Goal: Task Accomplishment & Management: Manage account settings

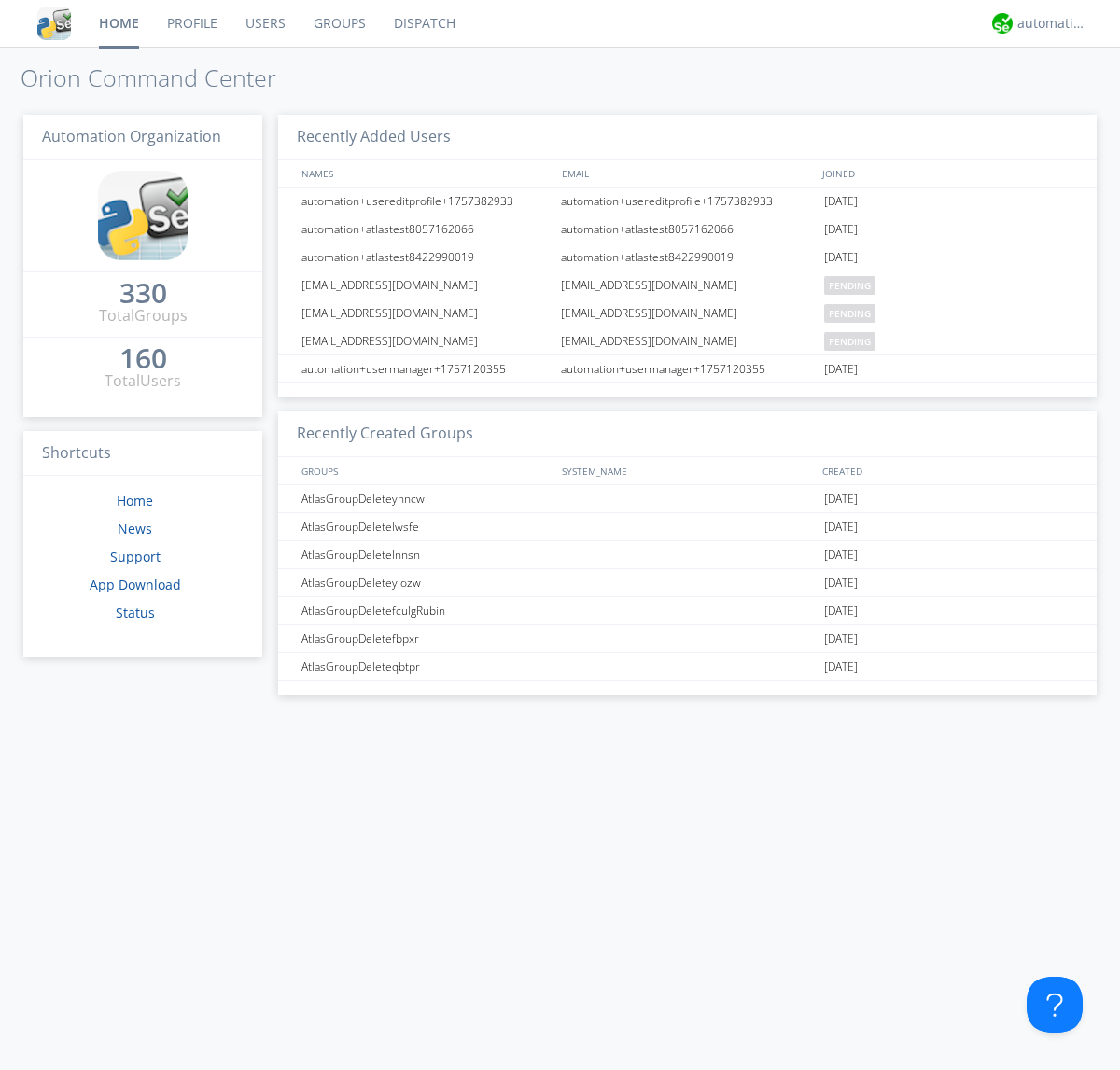
click at [264, 24] on link "Users" at bounding box center [265, 24] width 68 height 47
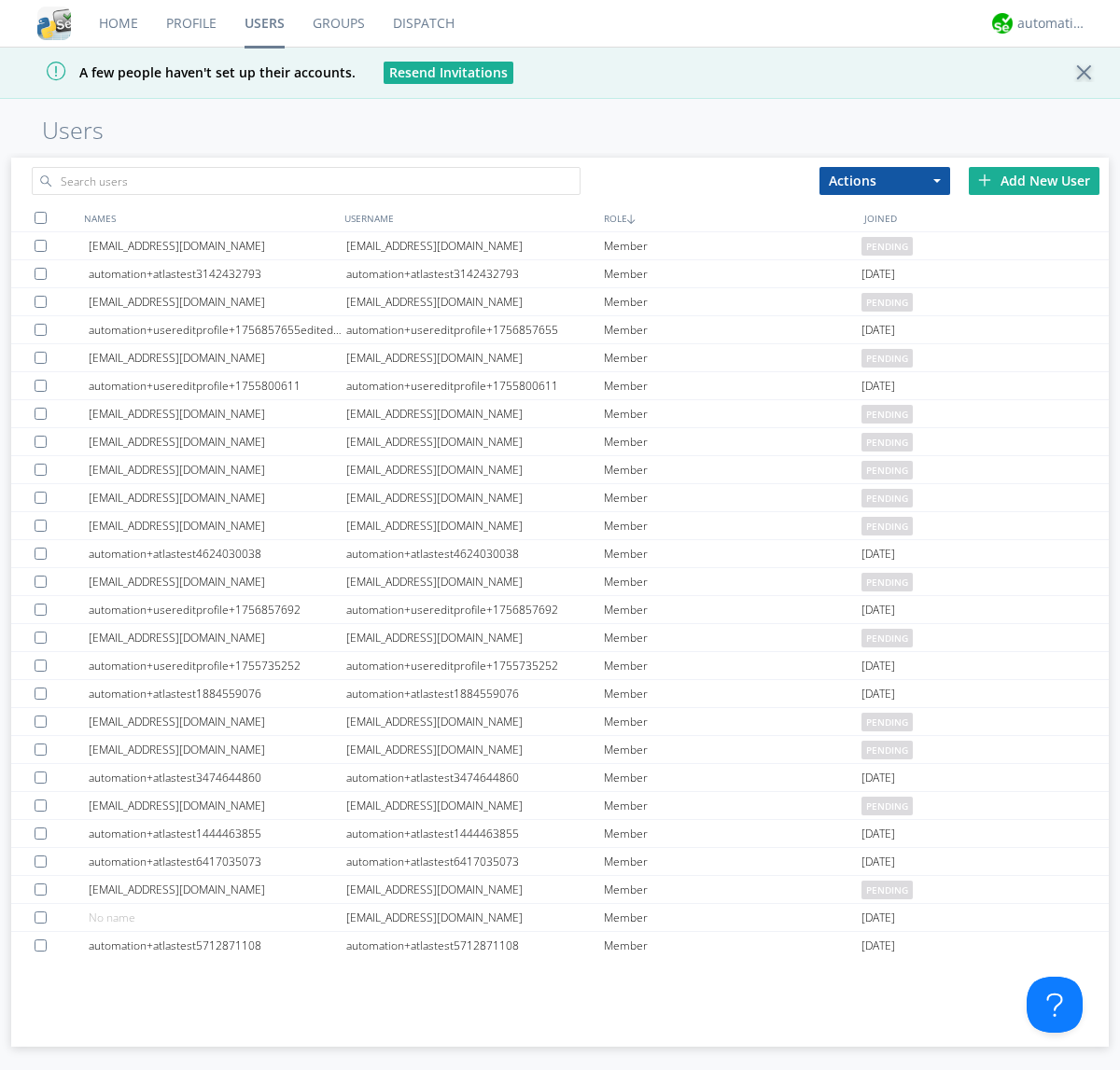
click at [1034, 180] on div "Add New User" at bounding box center [1034, 180] width 130 height 28
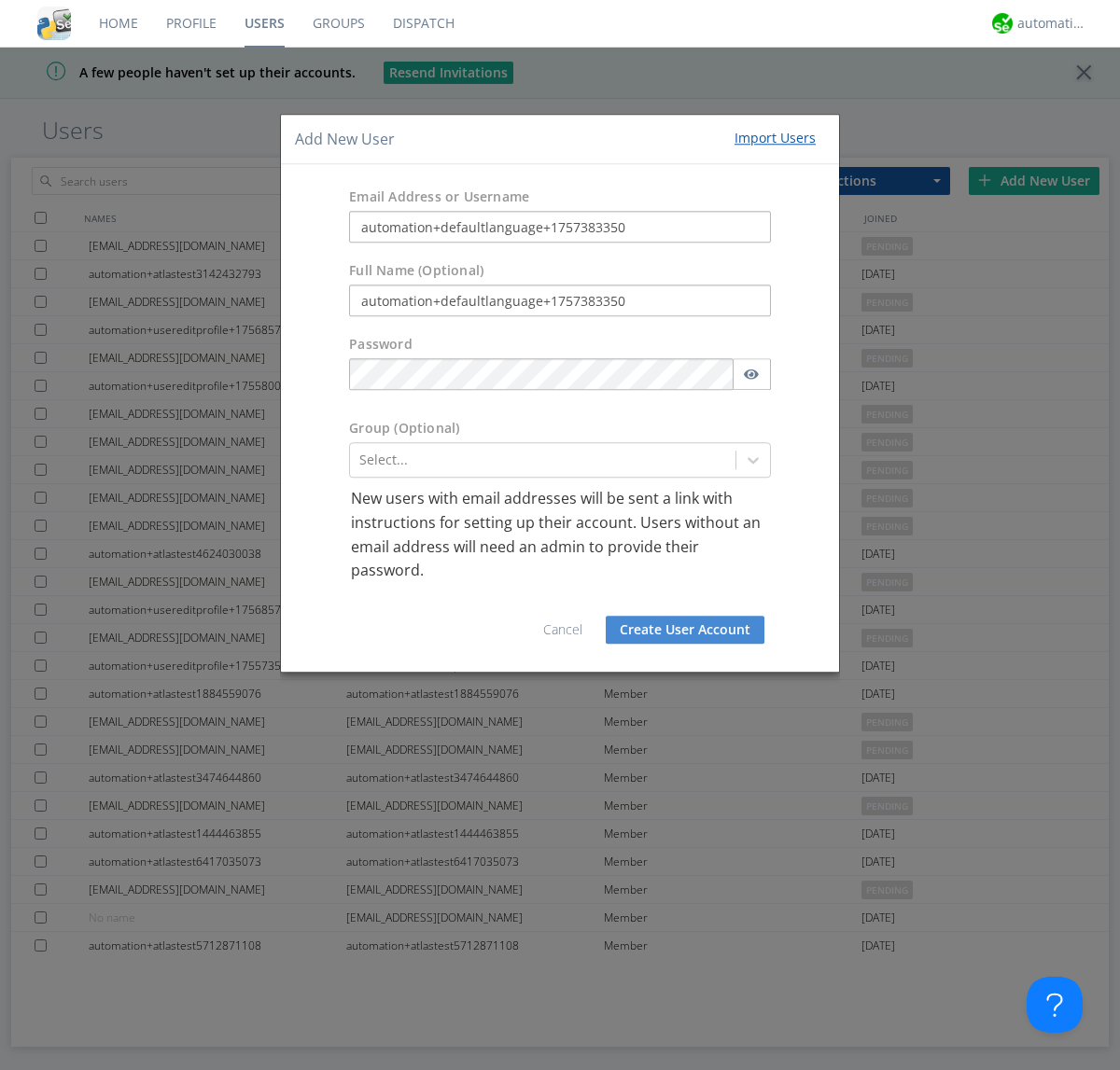
click at [685, 629] on button "Create User Account" at bounding box center [686, 630] width 159 height 28
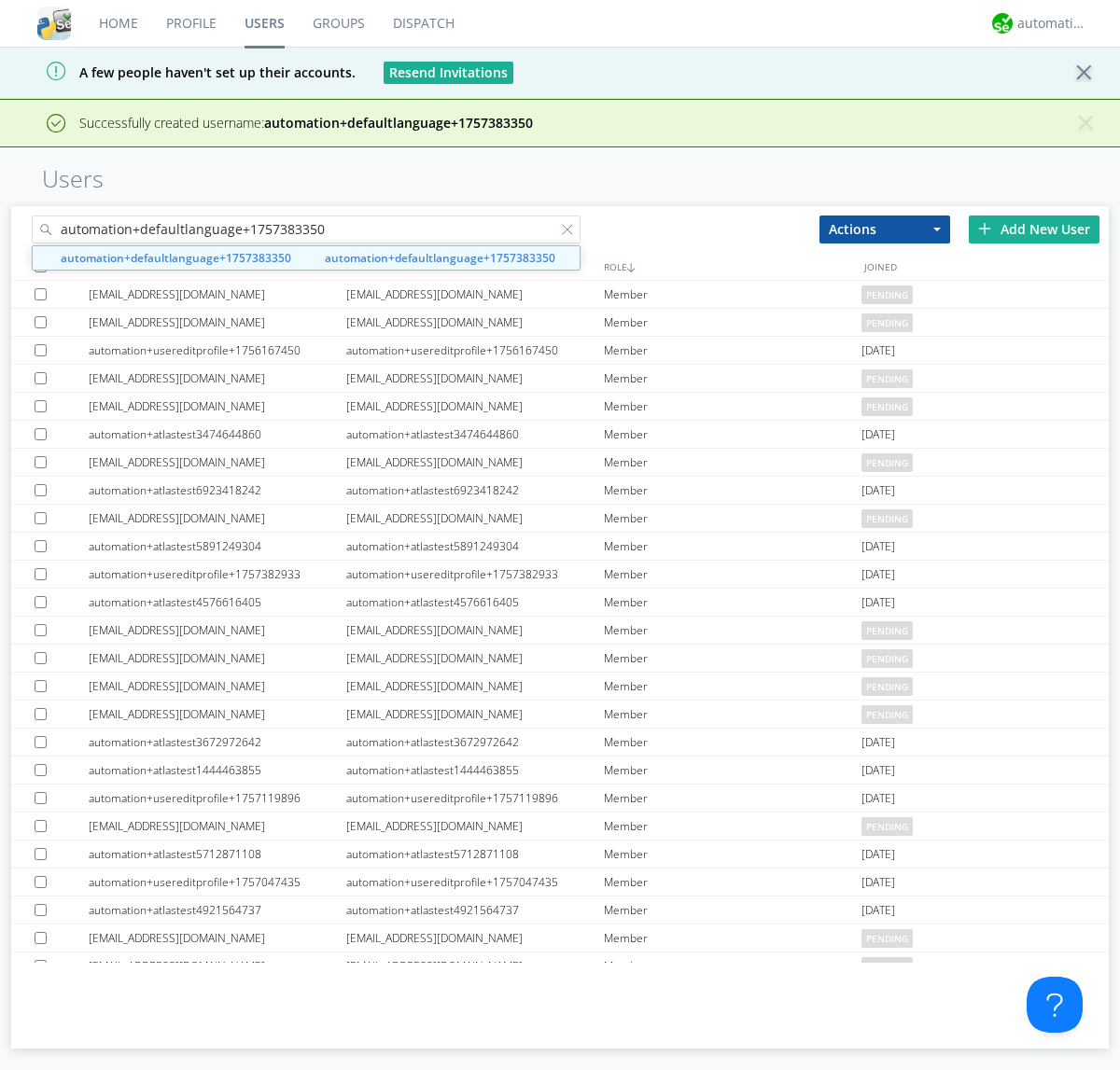
type input "automation+defaultlanguage+1757383350"
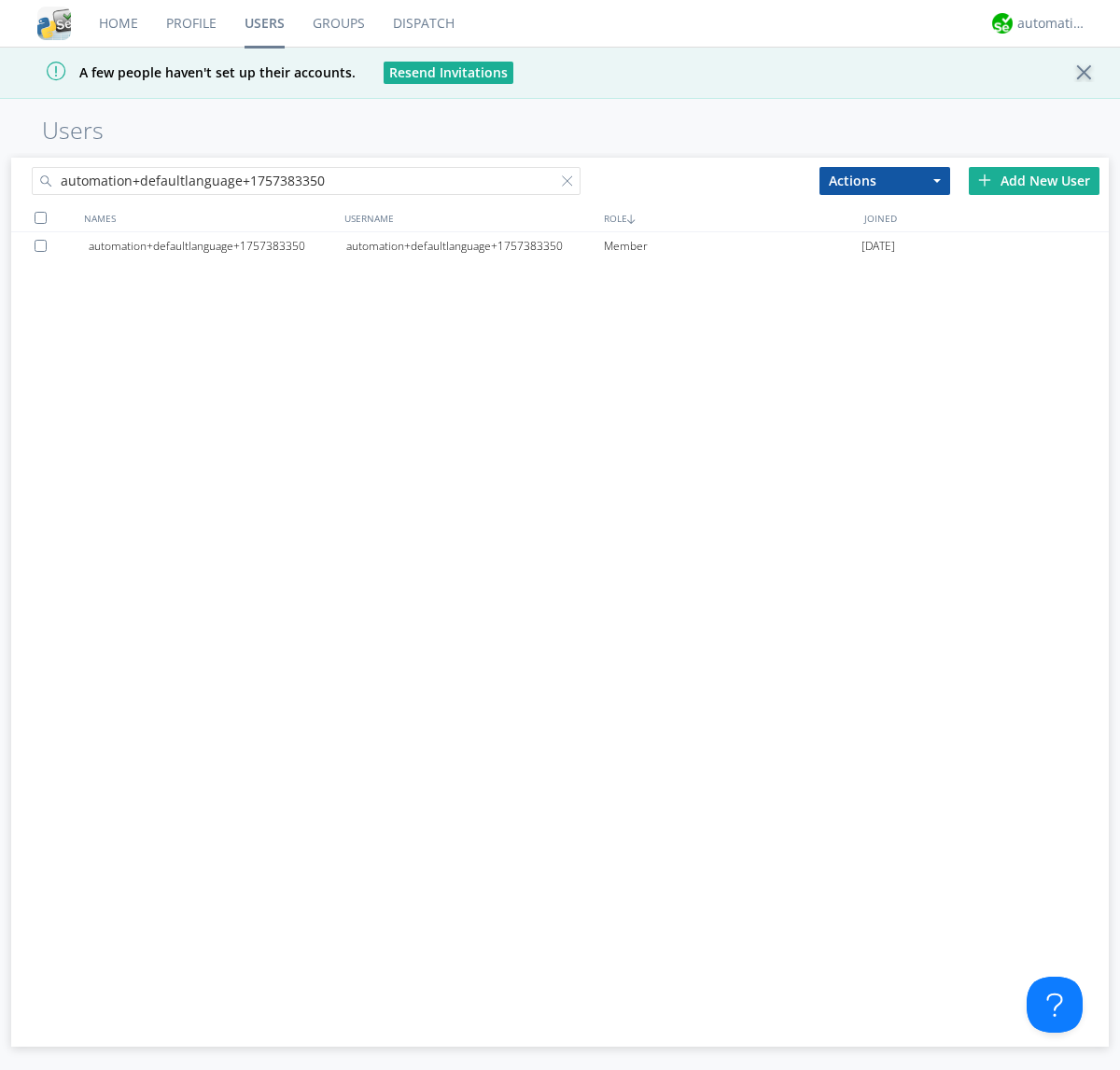
click at [474, 245] on div "automation+defaultlanguage+1757383350" at bounding box center [475, 246] width 258 height 28
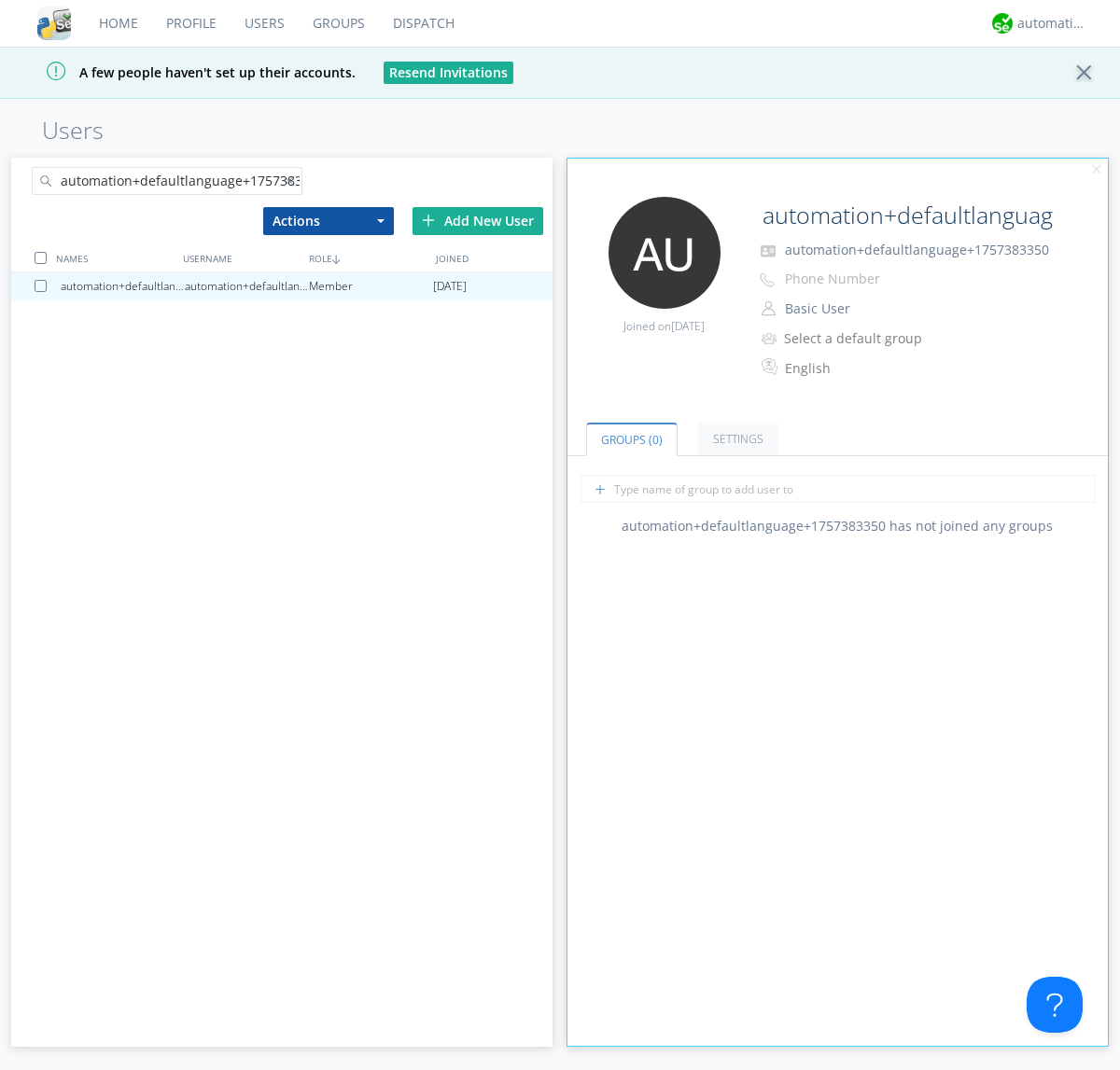
click at [292, 183] on div at bounding box center [292, 184] width 19 height 19
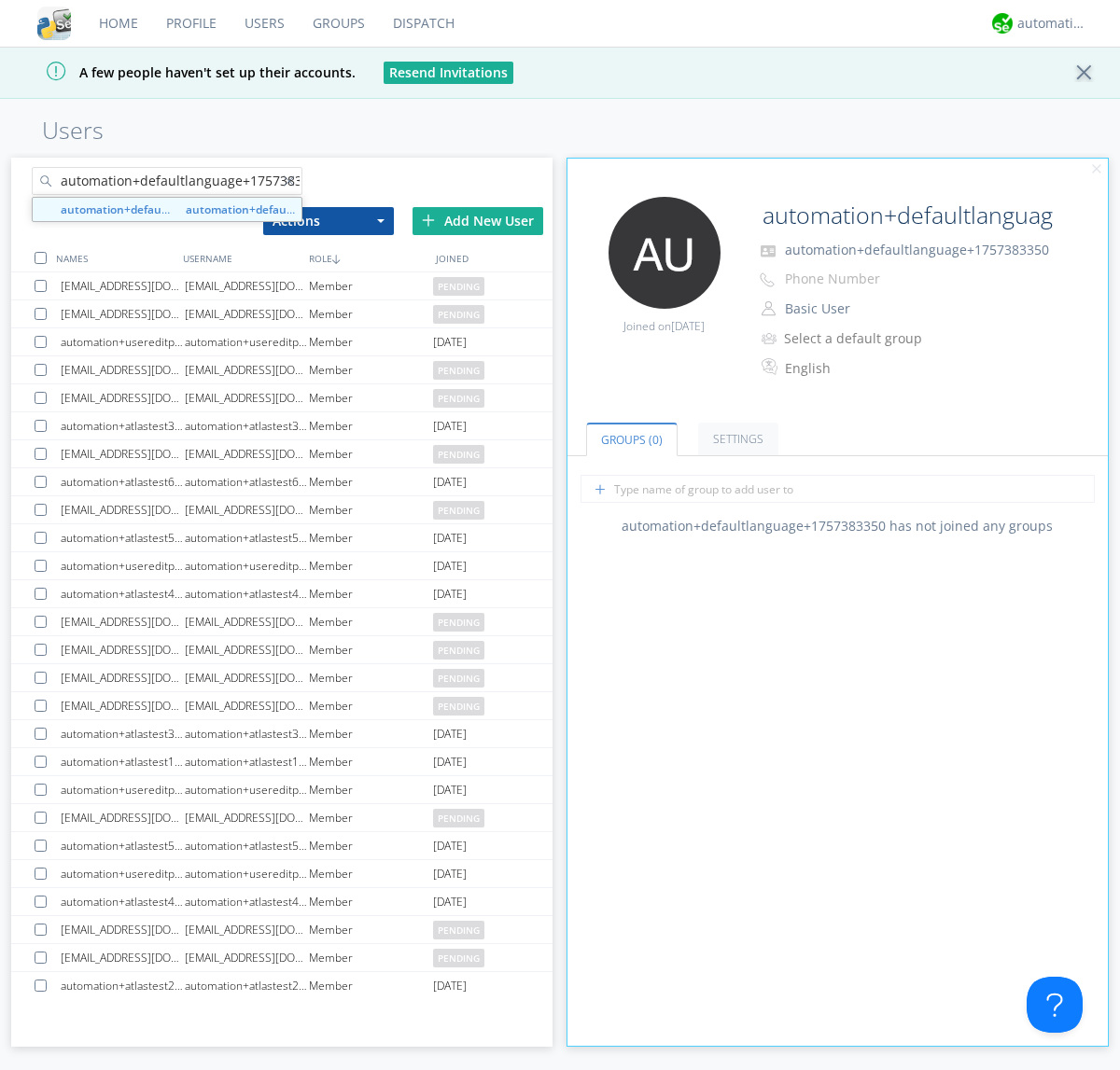
scroll to position [0, 20]
type input "automation+defaultlanguage+1757383350"
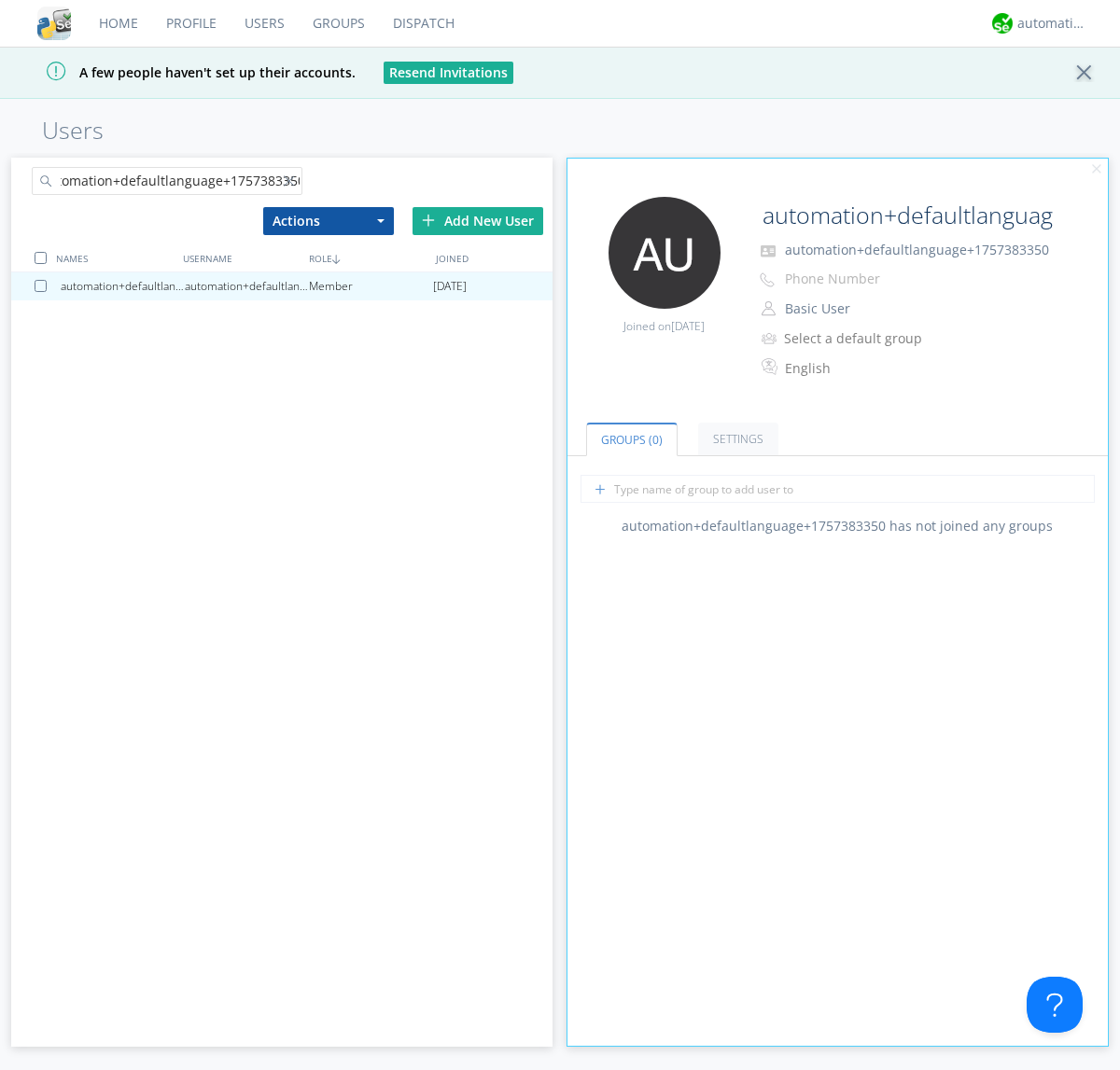
click at [44, 285] on div at bounding box center [43, 285] width 19 height 12
click at [328, 221] on button "Actions" at bounding box center [328, 221] width 130 height 28
click at [0, 0] on link "Delete User" at bounding box center [0, 0] width 0 height 0
